Goal: Check status: Check status

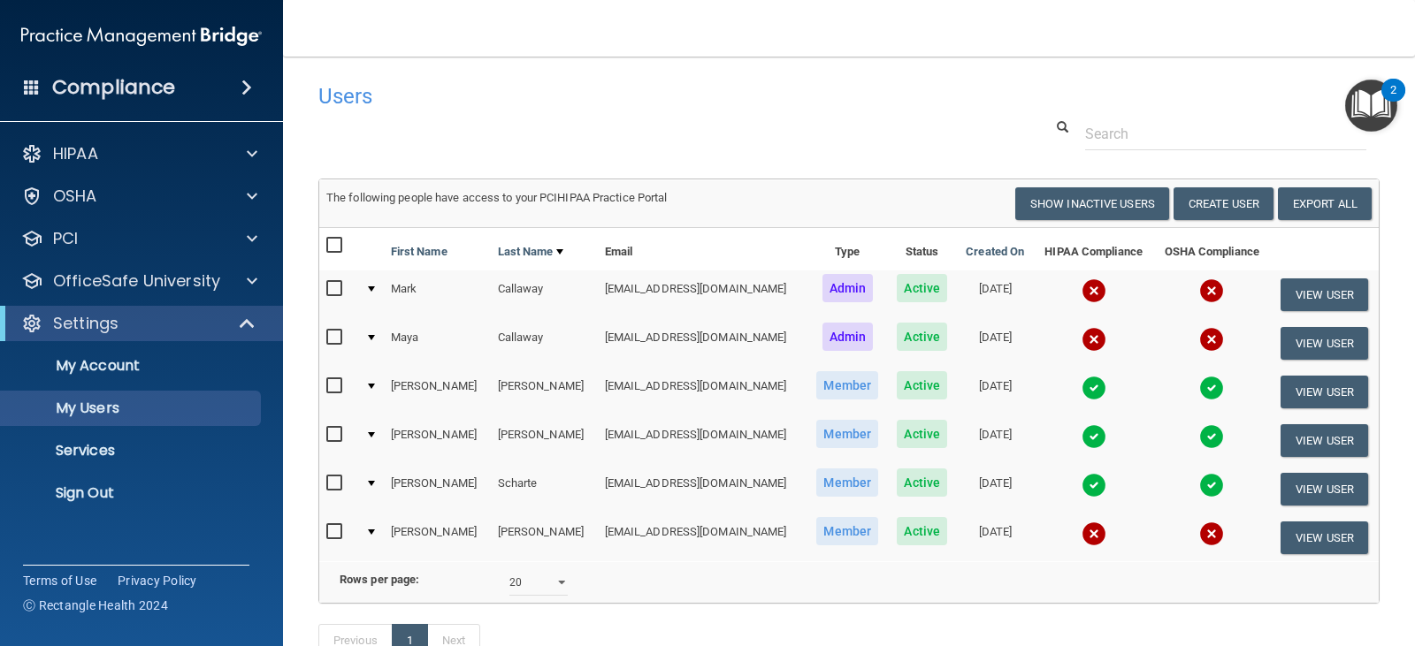
select select "20"
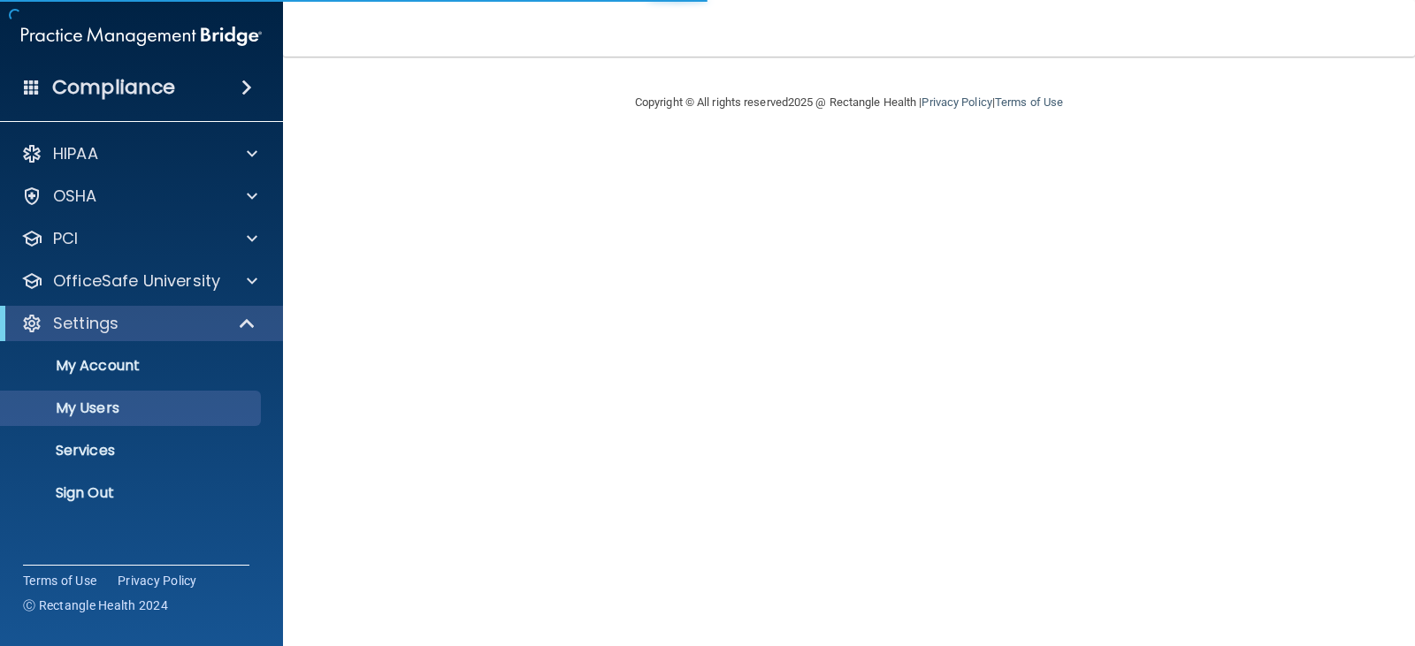
select select "20"
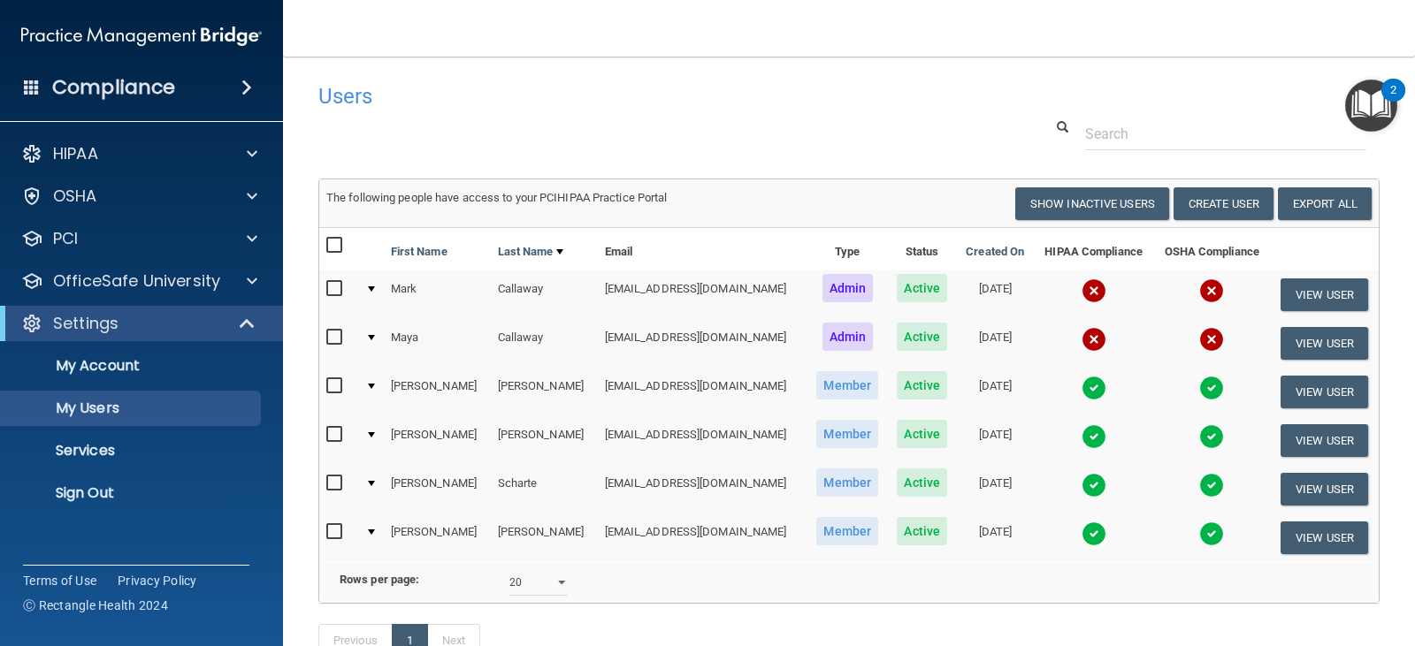
click at [1082, 340] on img at bounding box center [1094, 339] width 25 height 25
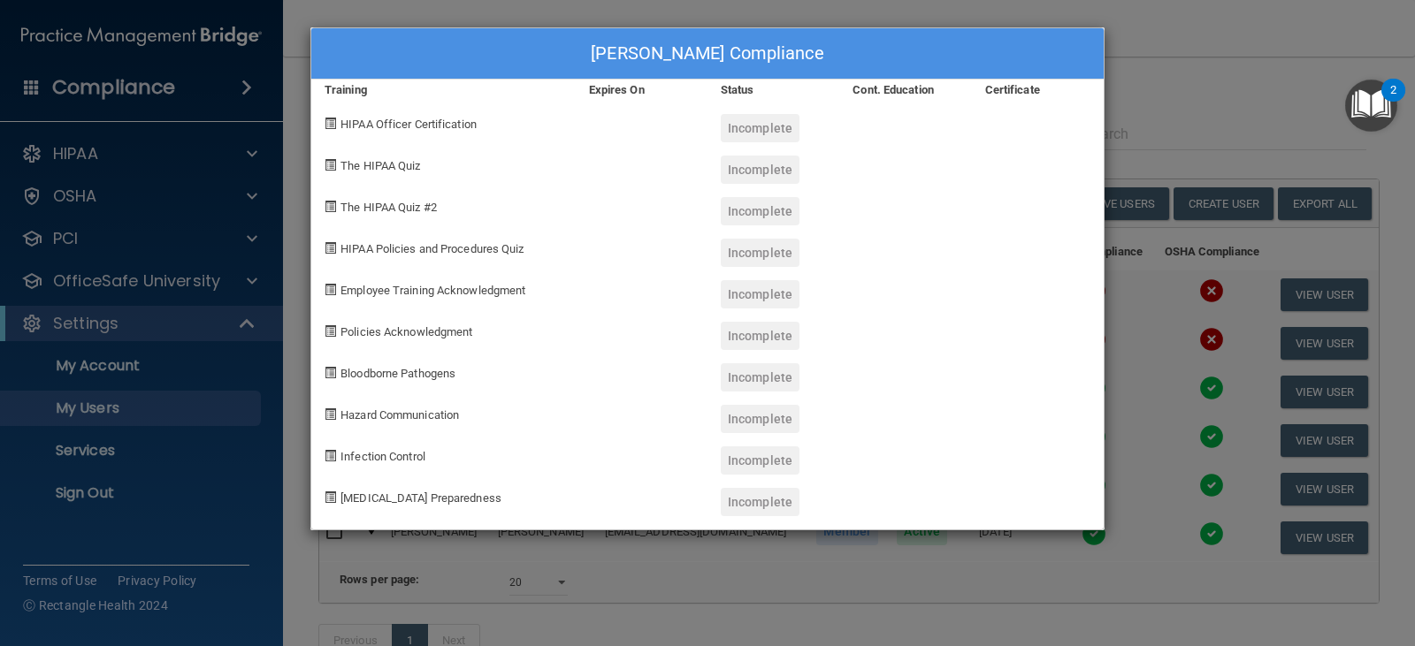
click at [1185, 259] on div "[PERSON_NAME] Compliance Training Expires On Status Cont. Education Certificate…" at bounding box center [707, 323] width 1415 height 646
